Goal: Information Seeking & Learning: Stay updated

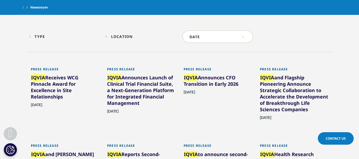
scroll to position [239, 0]
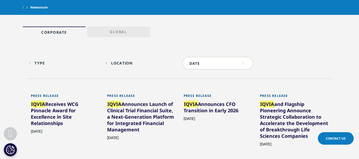
click at [114, 34] on p "Global" at bounding box center [118, 32] width 17 height 7
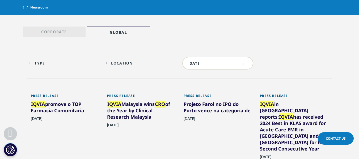
click at [44, 35] on p "Corporate" at bounding box center [54, 32] width 26 height 7
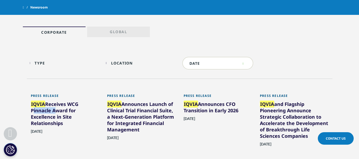
drag, startPoint x: 28, startPoint y: 109, endPoint x: 52, endPoint y: 111, distance: 23.5
click at [52, 111] on div "Press Release IQVIA Receives WCG Pinnacle Award for Excellence in Site Relation…" at bounding box center [65, 125] width 77 height 77
copy div "Pinnacle"
click at [101, 32] on link "Global" at bounding box center [118, 32] width 63 height 11
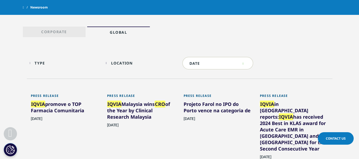
click at [71, 33] on link "Corporate" at bounding box center [54, 32] width 63 height 11
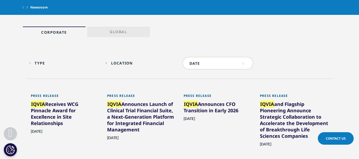
click at [126, 32] on p "Global" at bounding box center [118, 32] width 17 height 7
